Goal: Obtain resource: Download file/media

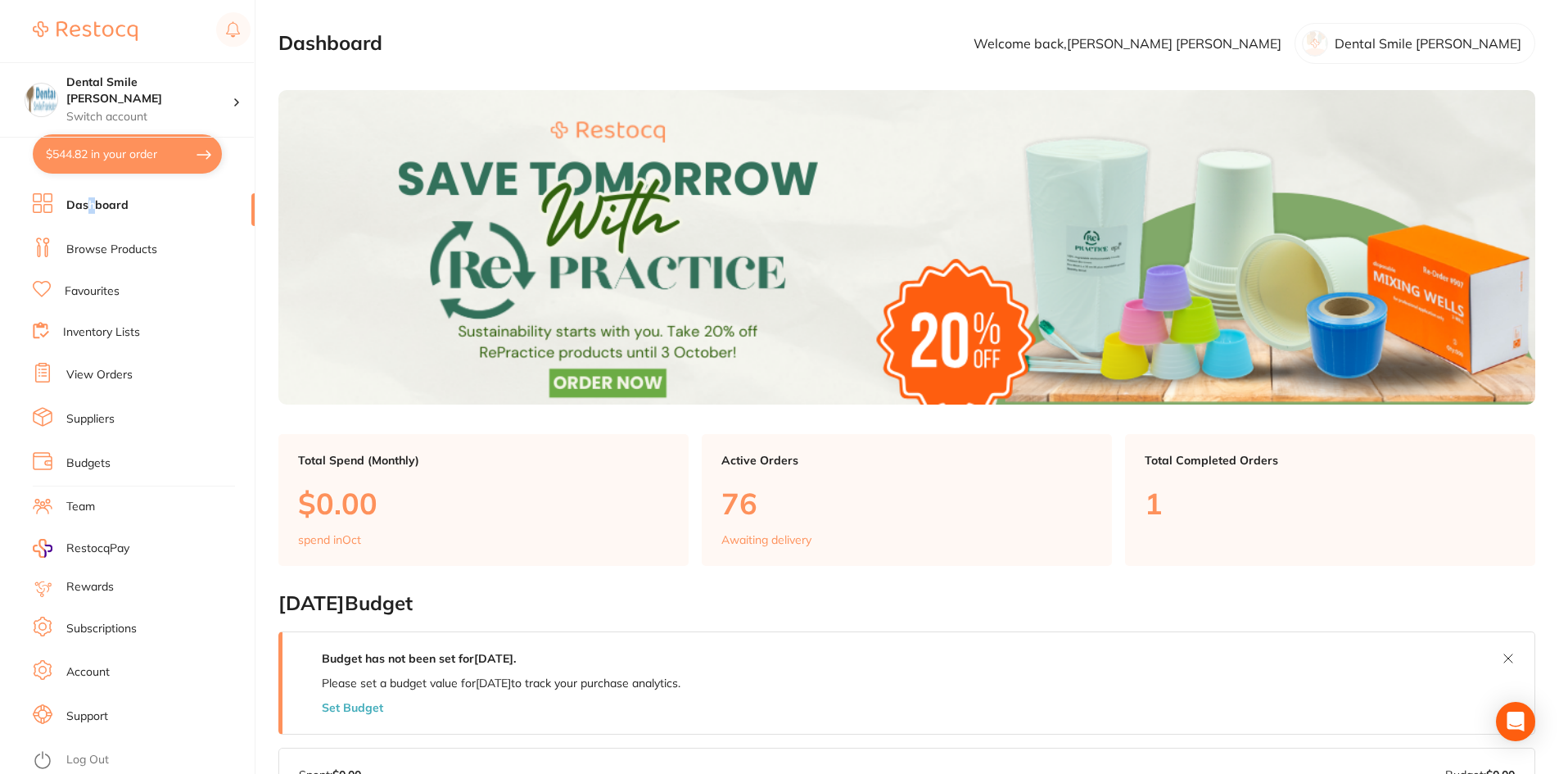
click at [95, 202] on link "Dashboard" at bounding box center [97, 205] width 62 height 16
click at [92, 204] on link "Dashboard" at bounding box center [97, 205] width 62 height 16
click at [88, 241] on link "Browse Products" at bounding box center [112, 249] width 91 height 16
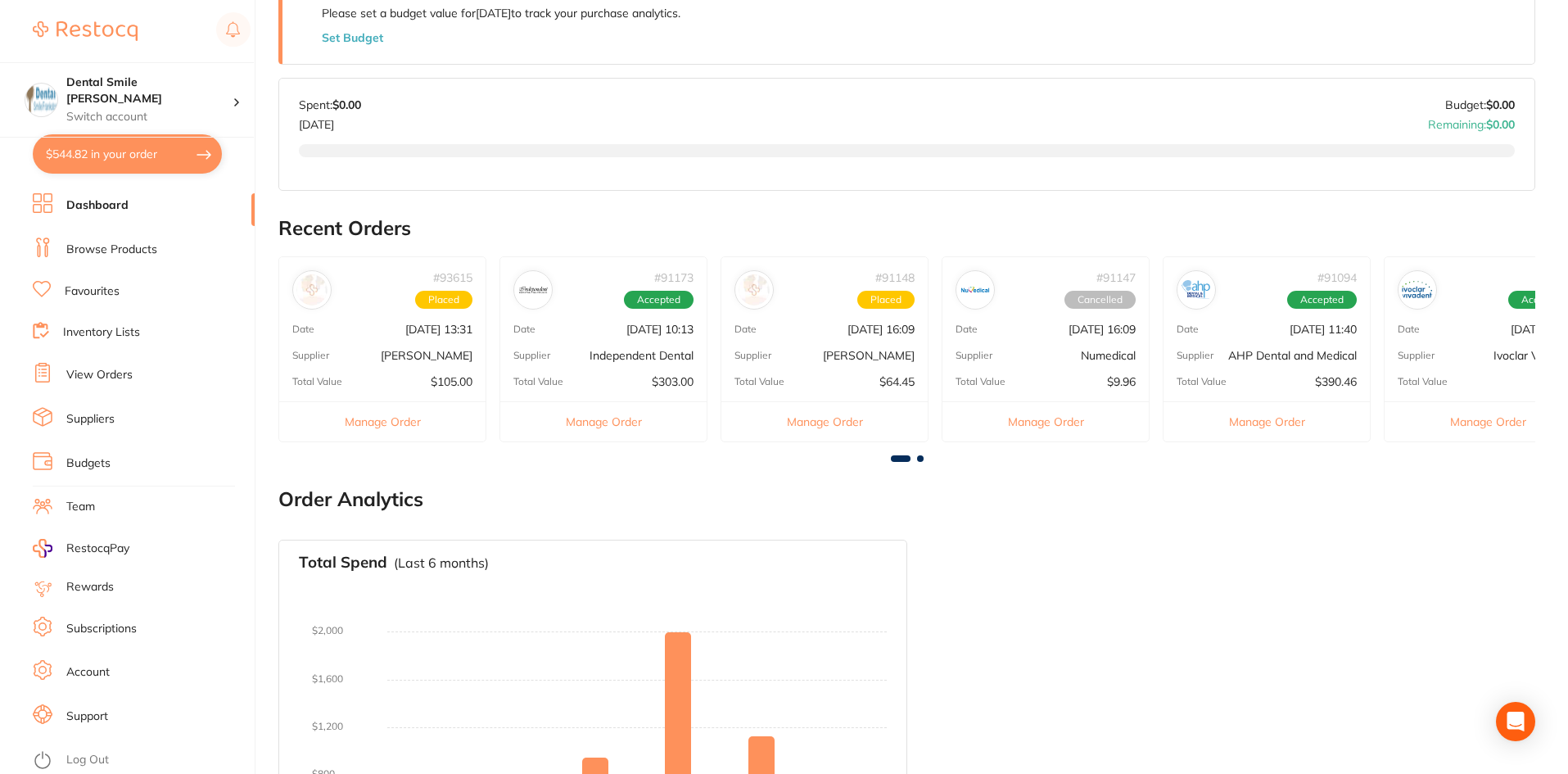
scroll to position [820, 0]
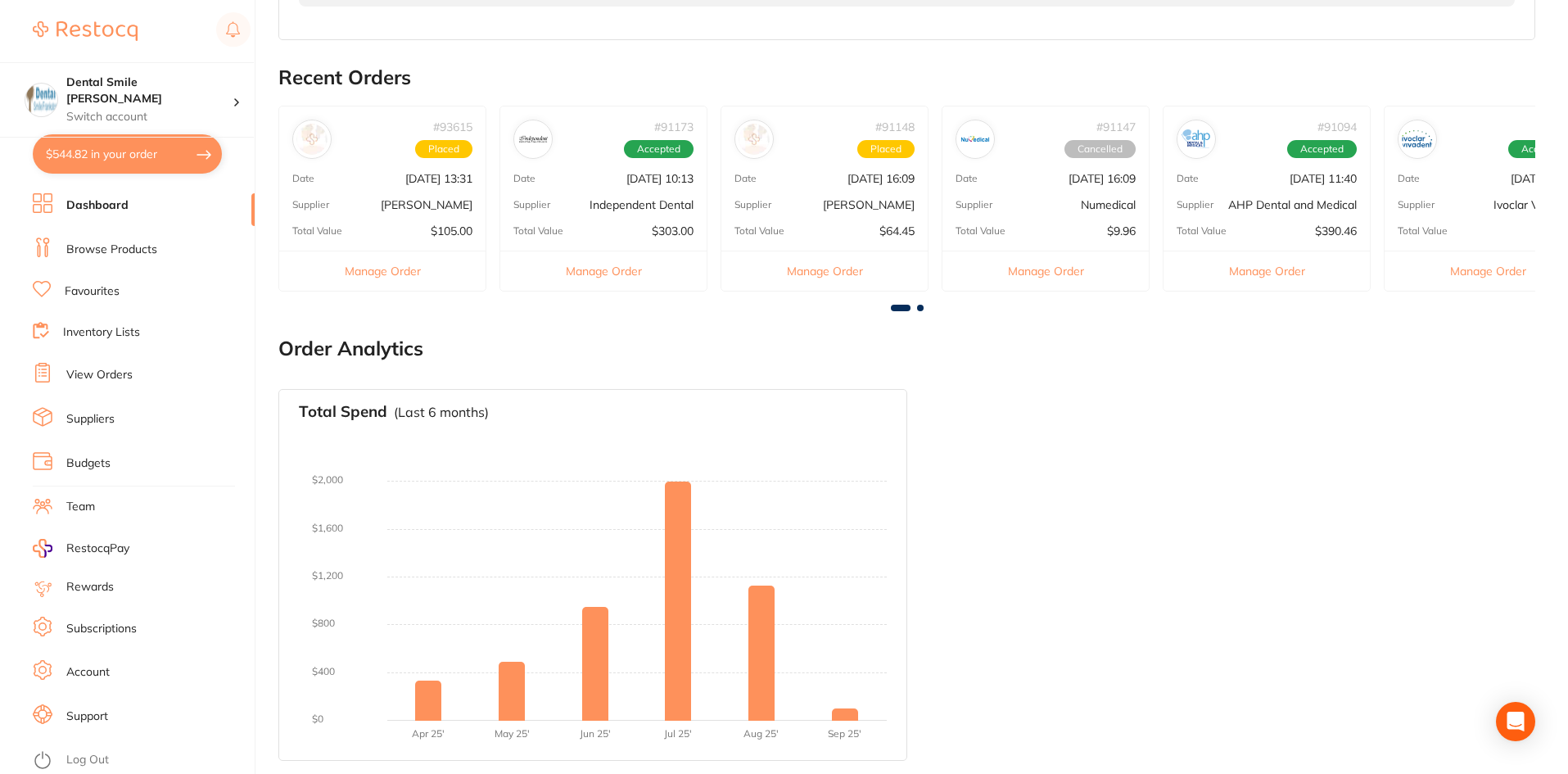
click at [422, 206] on p "[PERSON_NAME]" at bounding box center [427, 204] width 92 height 13
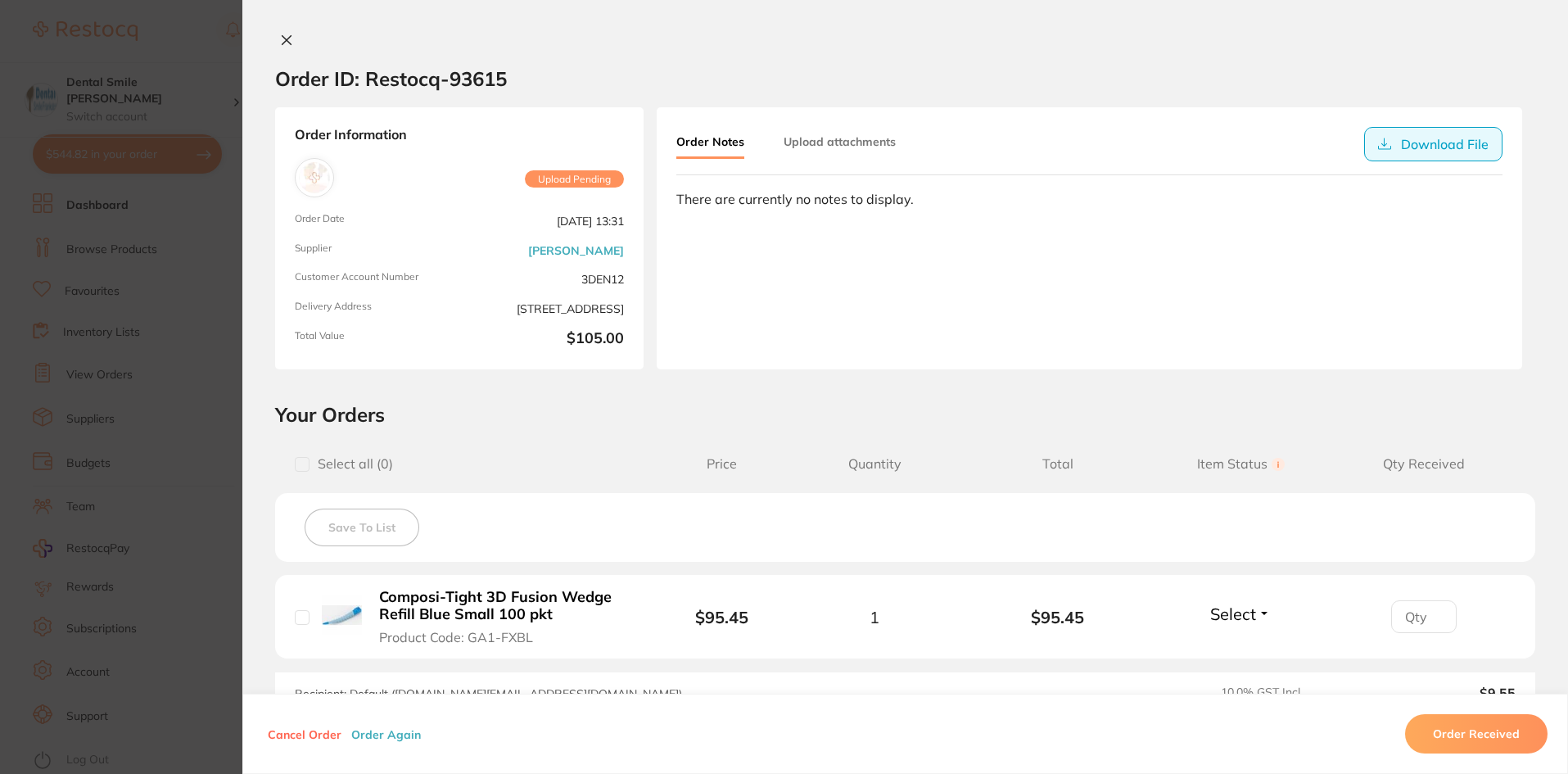
click at [1417, 147] on button "Download File" at bounding box center [1433, 144] width 138 height 34
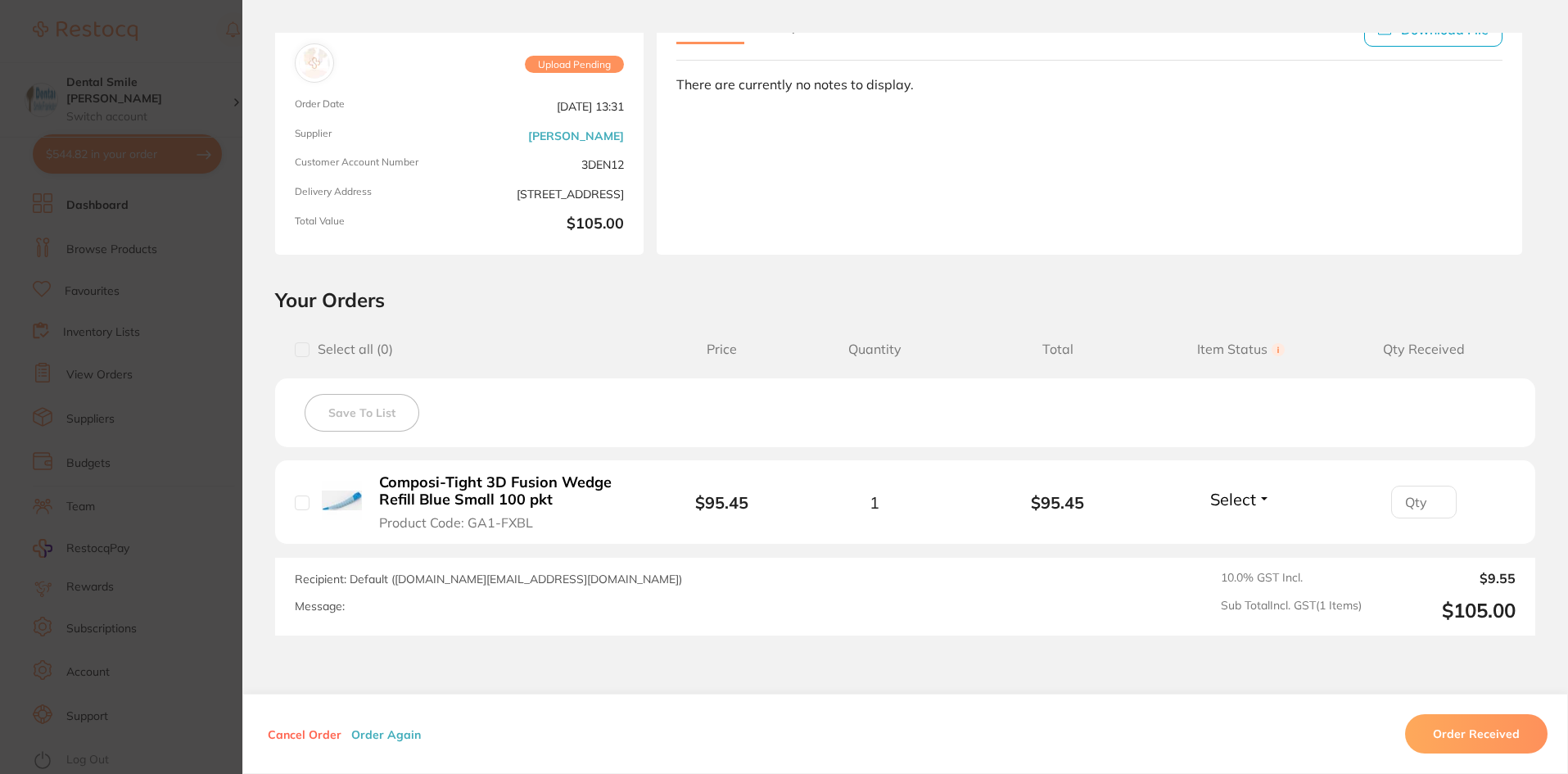
scroll to position [0, 0]
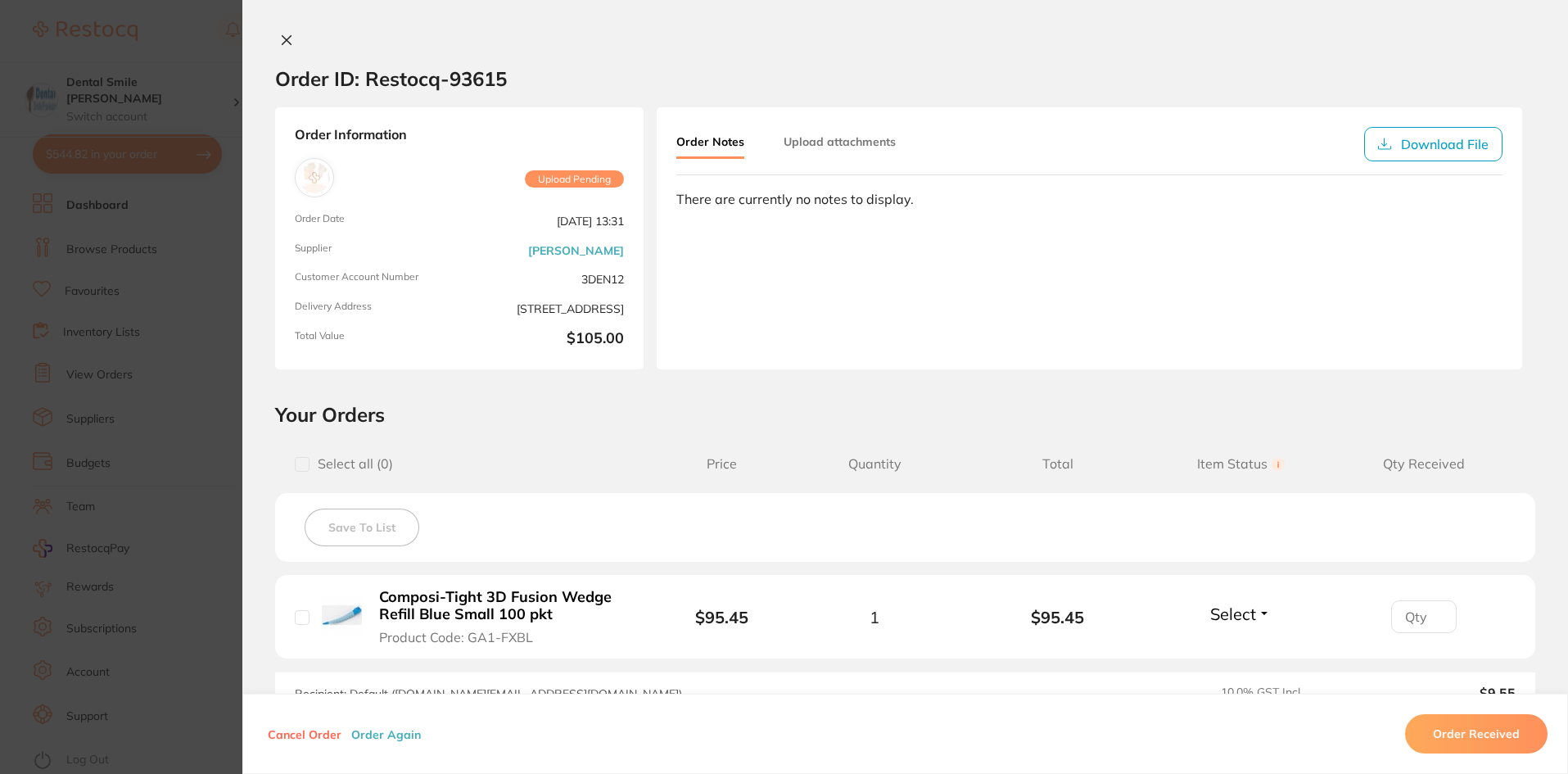
click at [29, 427] on section "Order ID: Restocq- 93615 Order Information Upload Pending Order Date [DATE] 13:…" at bounding box center [784, 387] width 1568 height 774
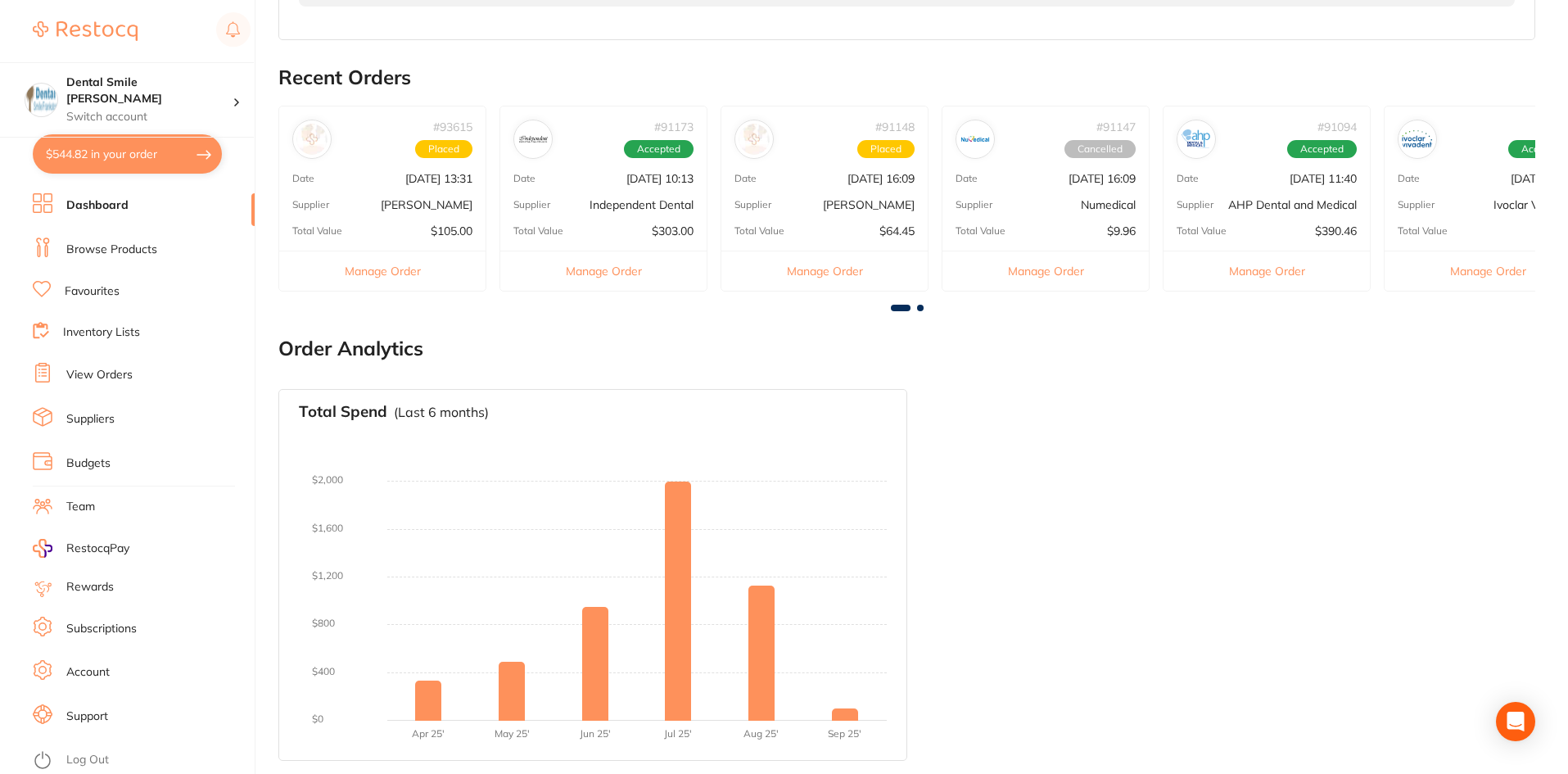
click at [114, 418] on link "Suppliers" at bounding box center [90, 419] width 49 height 16
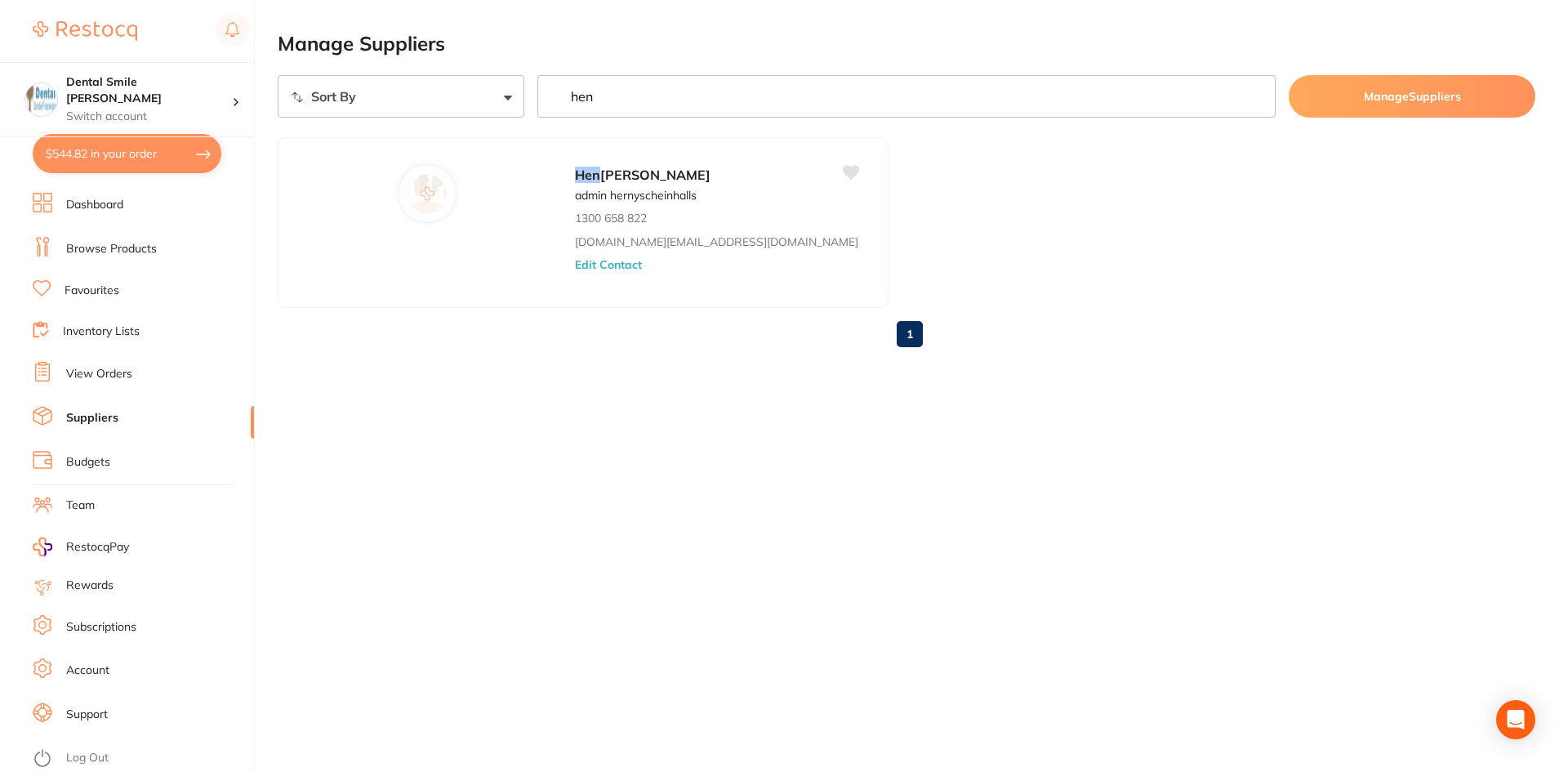
type input "hen"
